Goal: Feedback & Contribution: Submit feedback/report problem

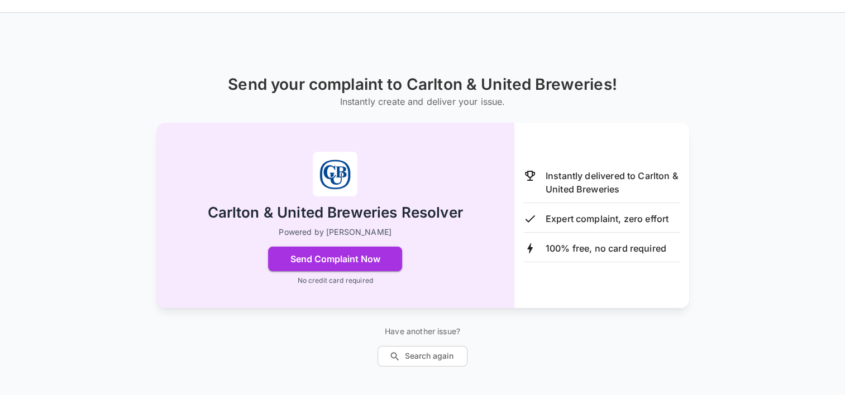
scroll to position [41, 0]
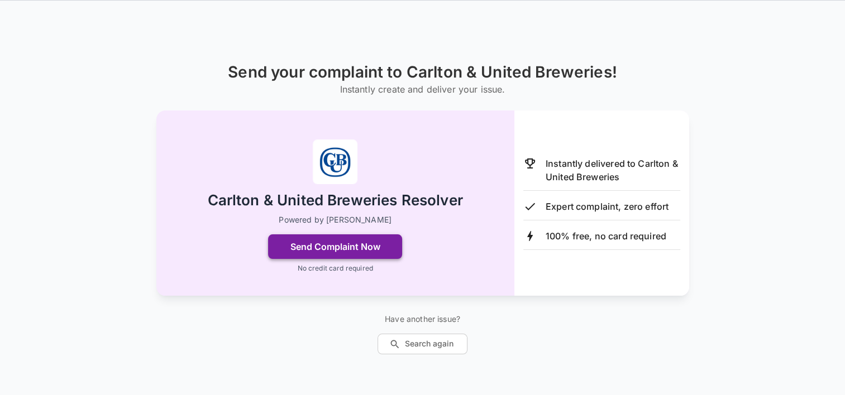
click at [356, 241] on button "Send Complaint Now" at bounding box center [335, 247] width 134 height 25
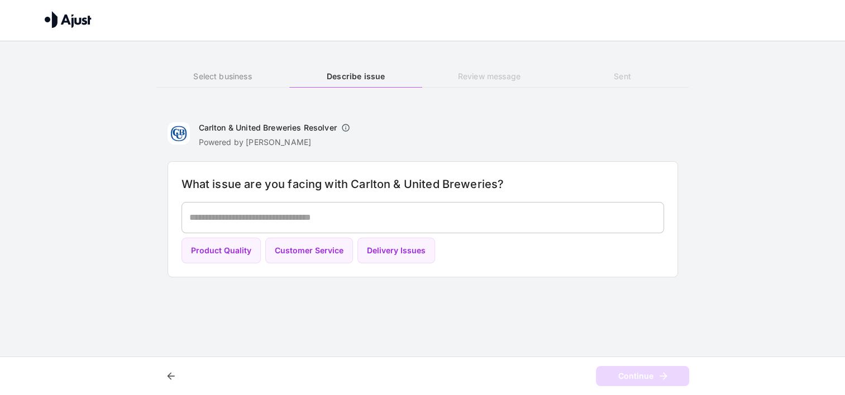
scroll to position [0, 0]
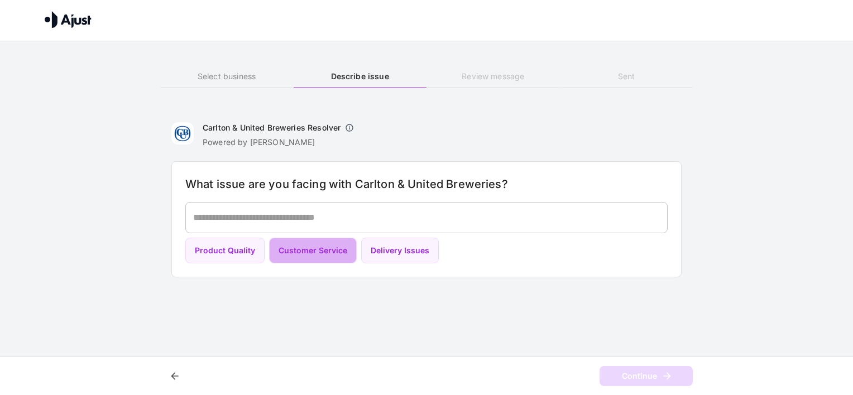
click at [325, 250] on button "Customer Service" at bounding box center [313, 251] width 88 height 26
type textarea "**********"
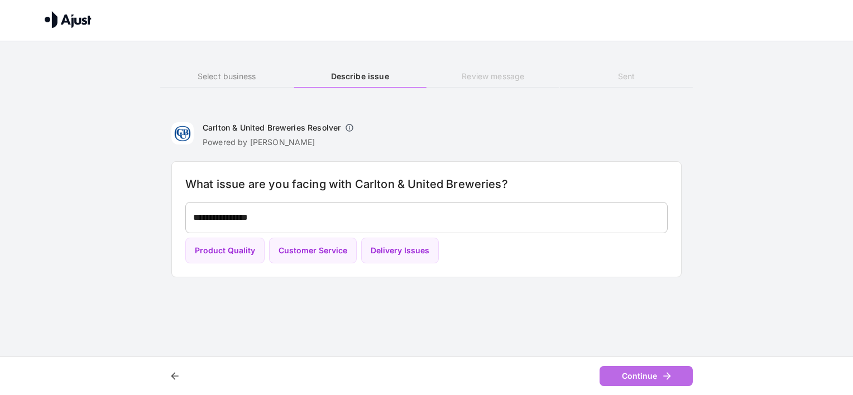
click at [666, 377] on icon "button" at bounding box center [667, 376] width 11 height 11
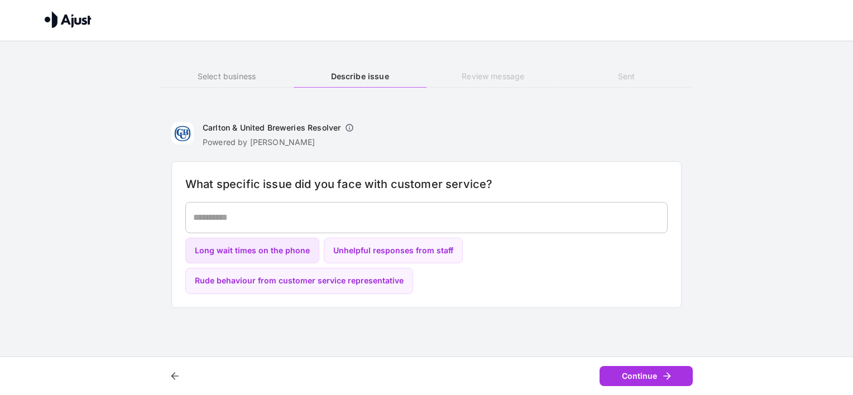
click at [273, 250] on button "Long wait times on the phone" at bounding box center [252, 251] width 134 height 26
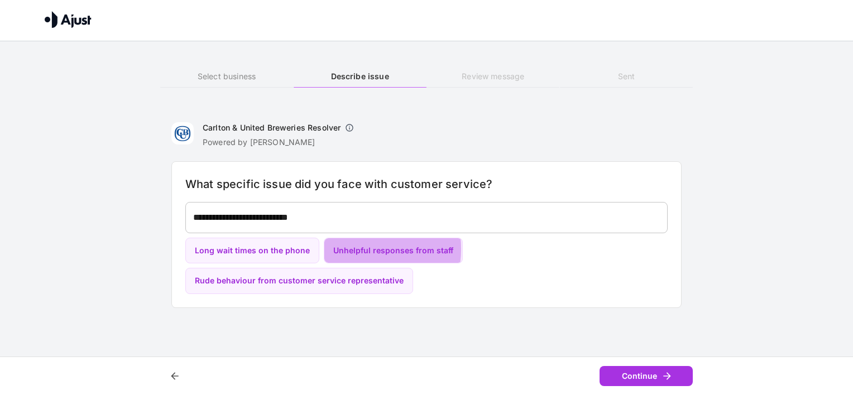
click at [343, 248] on button "Unhelpful responses from staff" at bounding box center [393, 251] width 139 height 26
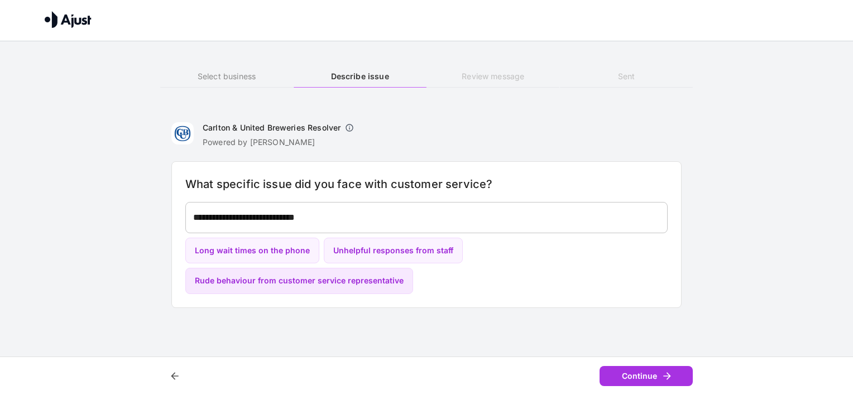
click at [359, 284] on button "Rude behaviour from customer service representative" at bounding box center [299, 281] width 228 height 26
type textarea "**********"
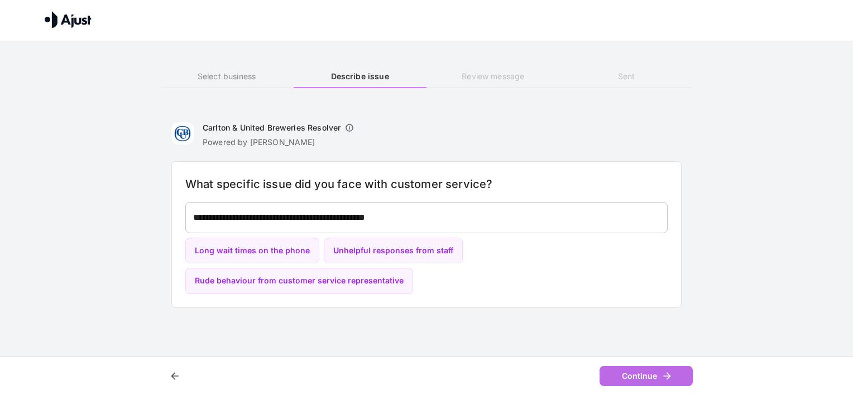
click at [632, 379] on button "Continue" at bounding box center [646, 376] width 93 height 21
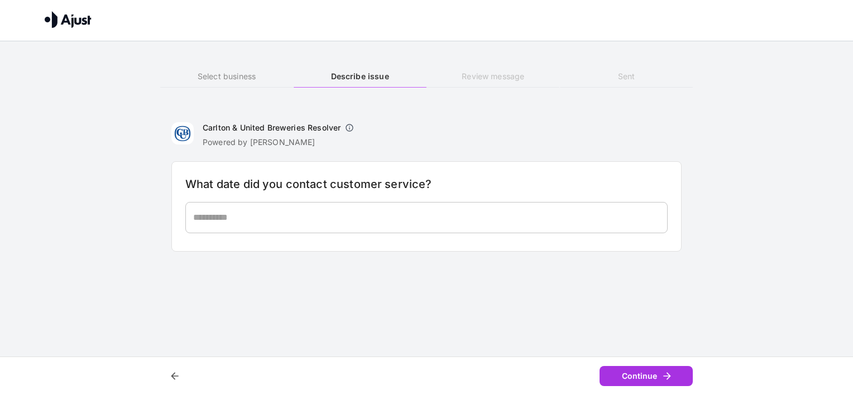
click at [397, 223] on textarea at bounding box center [426, 217] width 467 height 13
click at [231, 213] on textarea at bounding box center [426, 217] width 467 height 13
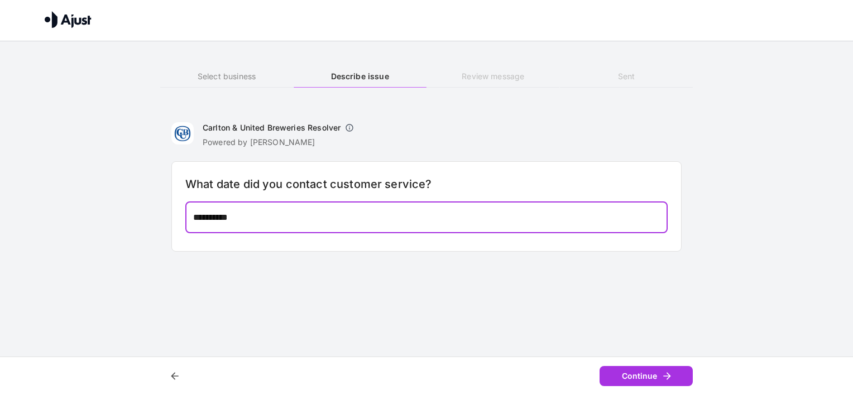
type textarea "**********"
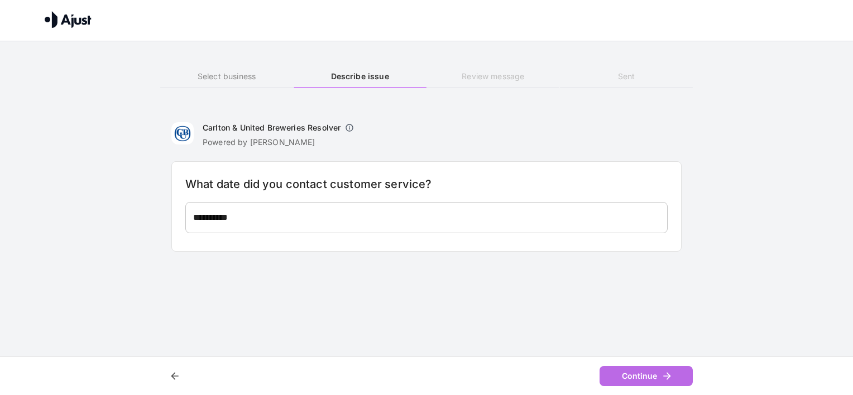
click at [652, 373] on button "Continue" at bounding box center [646, 376] width 93 height 21
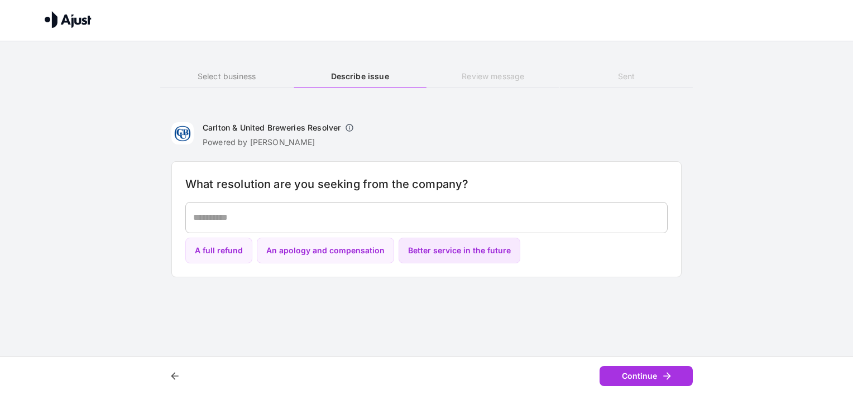
click at [441, 253] on button "Better service in the future" at bounding box center [460, 251] width 122 height 26
type textarea "**********"
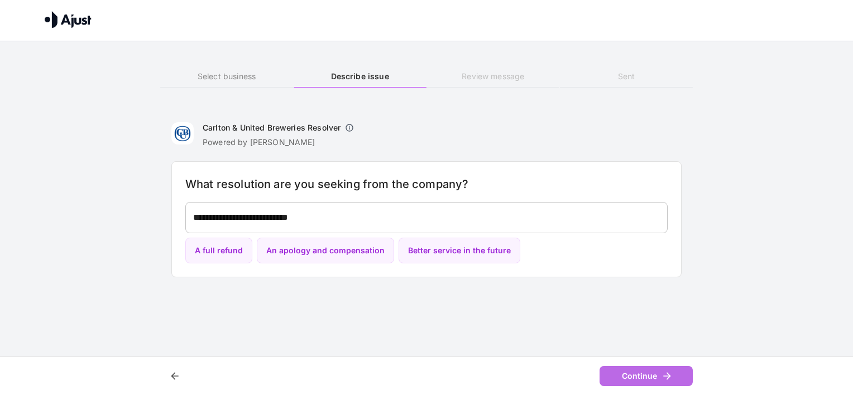
click at [658, 376] on button "Continue" at bounding box center [646, 376] width 93 height 21
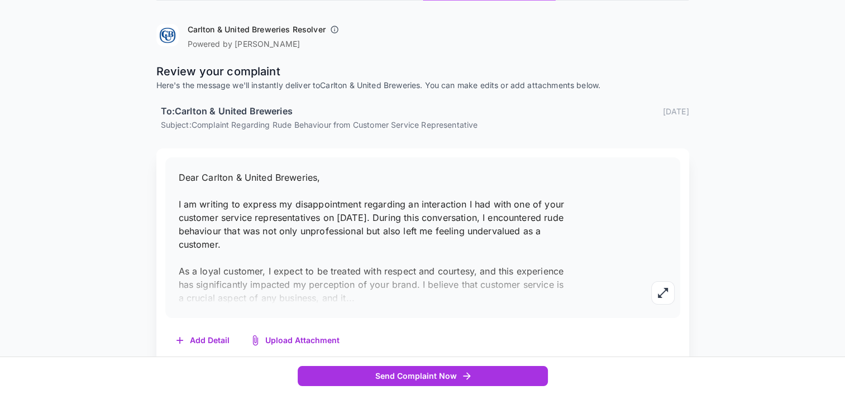
scroll to position [101, 0]
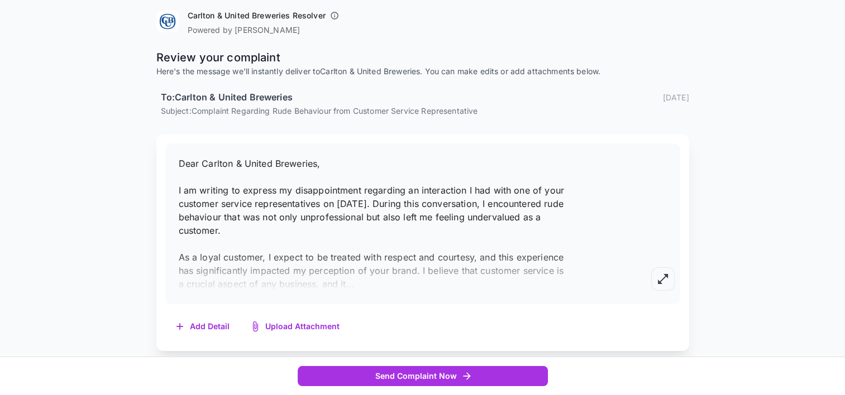
click at [658, 281] on icon "button" at bounding box center [663, 279] width 10 height 10
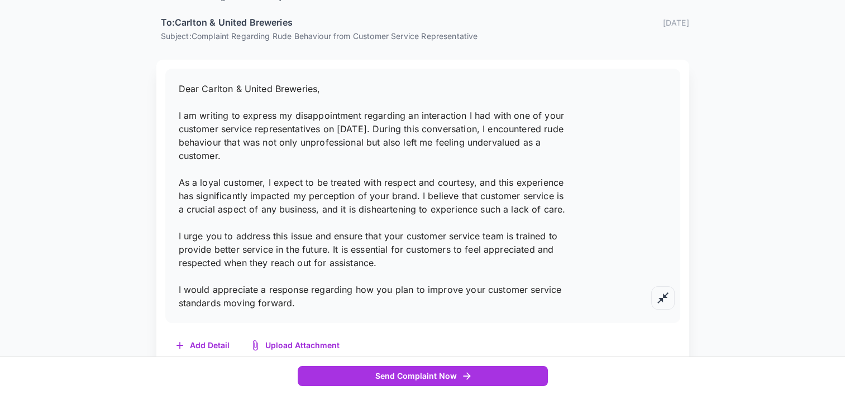
scroll to position [195, 0]
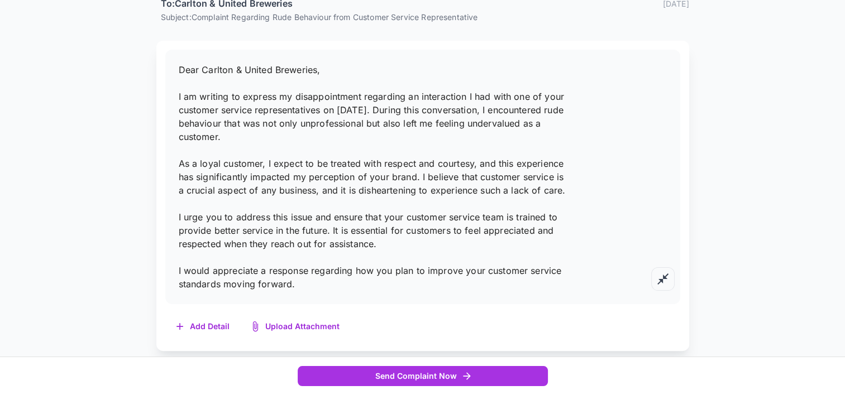
drag, startPoint x: 309, startPoint y: 288, endPoint x: 178, endPoint y: 66, distance: 258.3
click at [178, 66] on div "Dear Carlton & United Breweries, I am writing to express my disappointment rega…" at bounding box center [422, 177] width 515 height 255
copy span "Dear [PERSON_NAME] & United Breweries, I am writing to express my disappointmen…"
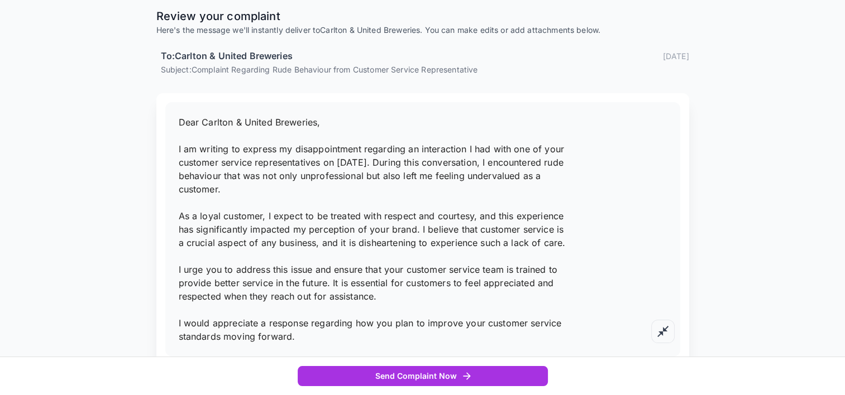
scroll to position [83, 0]
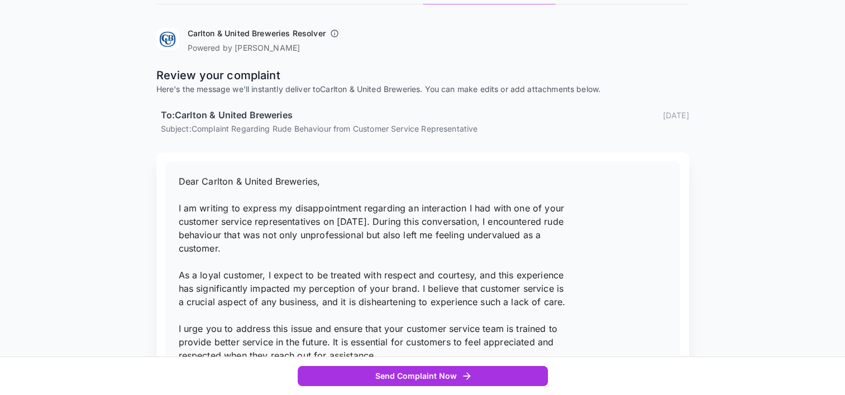
click at [340, 179] on p "Dear Carlton & United Breweries, I am writing to express my disappointment rega…" at bounding box center [375, 289] width 392 height 228
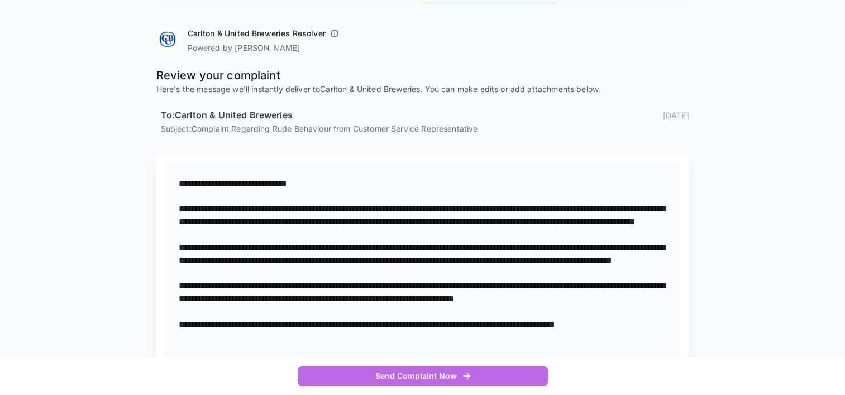
click at [461, 379] on icon "button" at bounding box center [466, 376] width 11 height 11
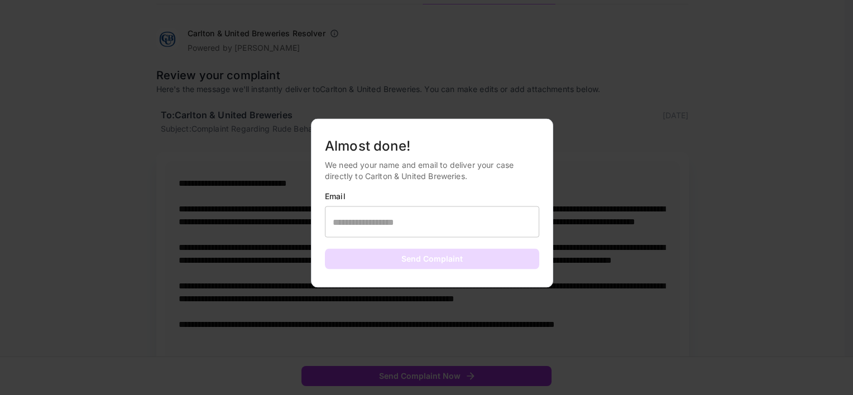
click at [437, 315] on div at bounding box center [426, 197] width 853 height 395
